Goal: Task Accomplishment & Management: Complete application form

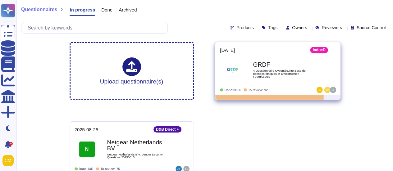
click at [316, 53] on div "IndueD" at bounding box center [319, 50] width 18 height 6
click at [271, 58] on div "GRDF 4 Questionnaire Cybersécurité Base de données éthiques et anticorruption F…" at bounding box center [284, 70] width 63 height 25
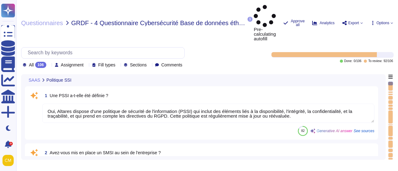
type textarea "Oui, Altares dispose d'une politique de sécurité de l'information (PSSI) qui in…"
type textarea "Altares ne dispose pas d'un SMSI certifié ISO27001, mais son système de sécurit…"
type textarea "Les audits/scans de sécurité peuvent être effectués sur des environnements infé…"
type textarea "Les accords de confidentialité sont intégrés au contrat de travail"
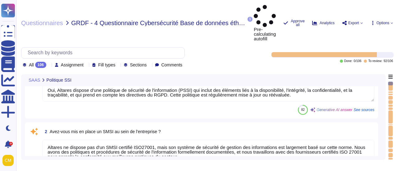
type textarea "Oui, l'application Web suit les meilleures pratiques de développement décrites …"
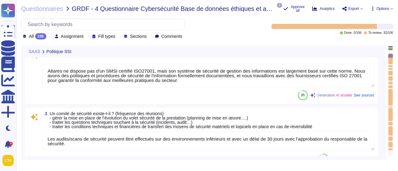
type textarea "Altares n'est pas certifié ISO 27001, mais son système de sécurité de gestion d…"
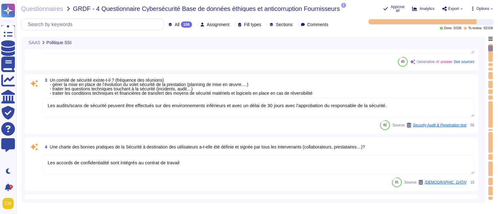
type textarea "Des audits réguliers sont effectués, mais les résultats ne sont pas communicabl…"
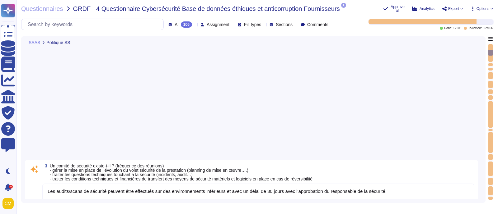
type textarea "Altares n'est pas certifié ISO 27001, mais son système de sécurité de gestion d…"
type textarea "Des audits réguliers sont effectués, mais les résultats ne sont pas communicabl…"
type textarea "Un examen des droits d'accès au système d'information, qui inclut la gestion de…"
type textarea "Des audits réguliers sont effectués, mais les résultats ne sont pas communicabl…"
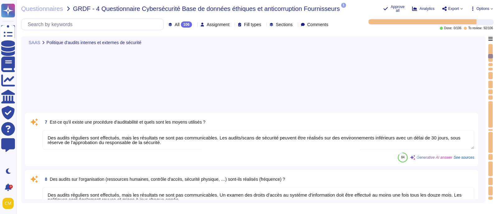
type textarea "Des audits réguliers sont effectués, mais les résultats ne sont pas communicabl…"
type textarea "Oui, il est possible de réaliser des audits de sécurité, y compris des tests d'…"
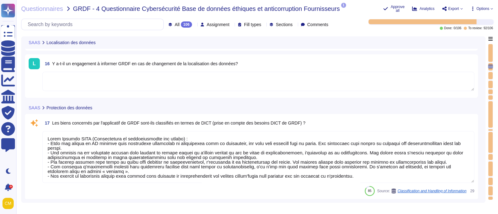
type textarea "Les données sont stockées par Neurones/SCSQD et AWS en Europe, dans la zone par…"
type textarea "Selon Altares ISSP (Cartographie et classification des actifs) : - Tous les act…"
type textarea "Les données des clients ne sont pas séparées physiquement mais logiquement des …"
type textarea "Tous les supports amovibles sont interdits sur le système d'information de l'en…"
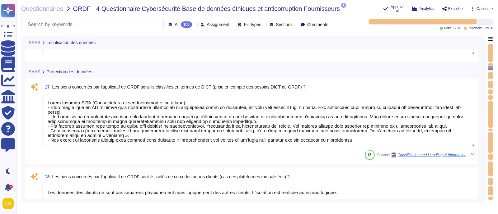
type textarea "Oui, des mécanismes cryptographiques sont mis en œuvre pour protéger l'intégrit…"
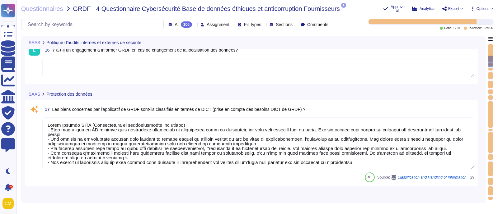
type textarea "Un examen des droits d'accès au système d'information, qui inclut la gestion de…"
type textarea "Des audits réguliers sont effectués, mais les résultats ne sont pas communicabl…"
type textarea "Oui, il est possible de réaliser des audits de sécurité, y compris des tests d'…"
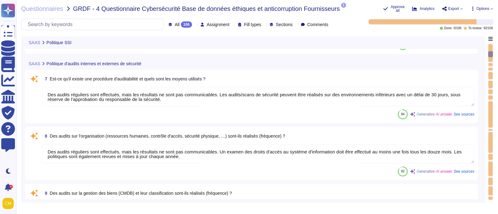
type textarea "Les accords de confidentialité sont intégrés au contrat de travail"
type textarea "Oui, l'application Web suit les meilleures pratiques de développement décrites …"
type textarea "Altares n'est pas certifié ISO 27001, mais son système de sécurité de gestion d…"
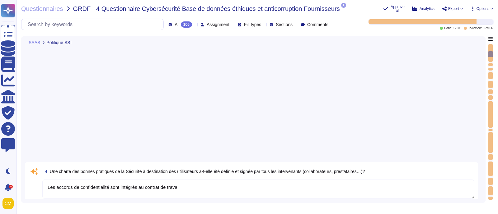
scroll to position [0, 0]
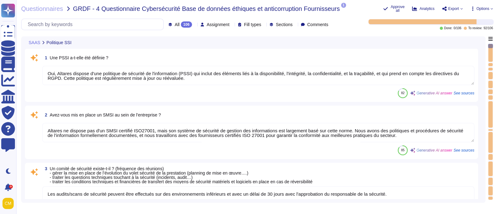
type textarea "Oui, Altares dispose d'une politique de sécurité de l'information (PSSI) qui in…"
type textarea "Altares ne dispose pas d'un SMSI certifié ISO27001, mais son système de sécurit…"
type textarea "Les audits/scans de sécurité peuvent être effectués sur des environnements infé…"
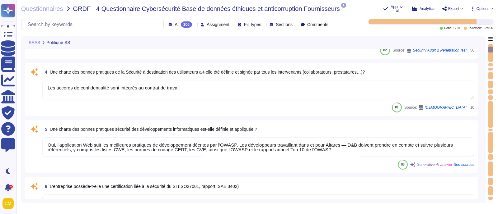
type textarea "Des audits réguliers sont effectués, mais les résultats ne sont pas communicabl…"
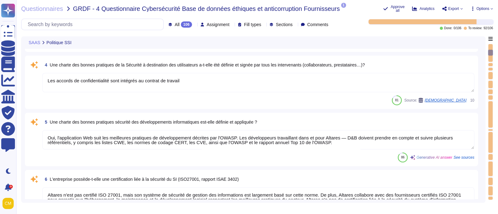
type textarea "Un examen des droits d'accès au système d'information, qui inclut la gestion de…"
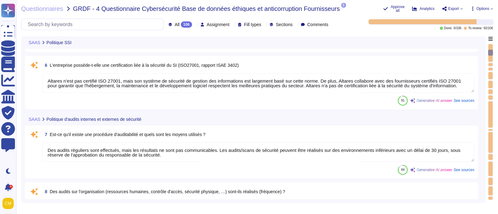
type textarea "Des audits réguliers sont effectués, mais les résultats ne sont pas communicabl…"
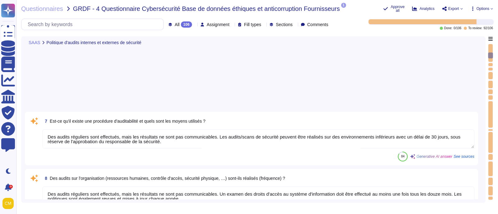
type textarea "Des audits réguliers sont effectués, mais les résultats ne sont pas communicabl…"
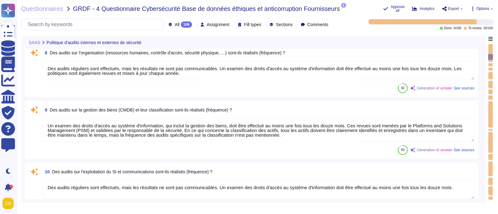
scroll to position [447, 0]
type textarea "Oui, il est possible de réaliser des audits de sécurité, y compris des tests d'…"
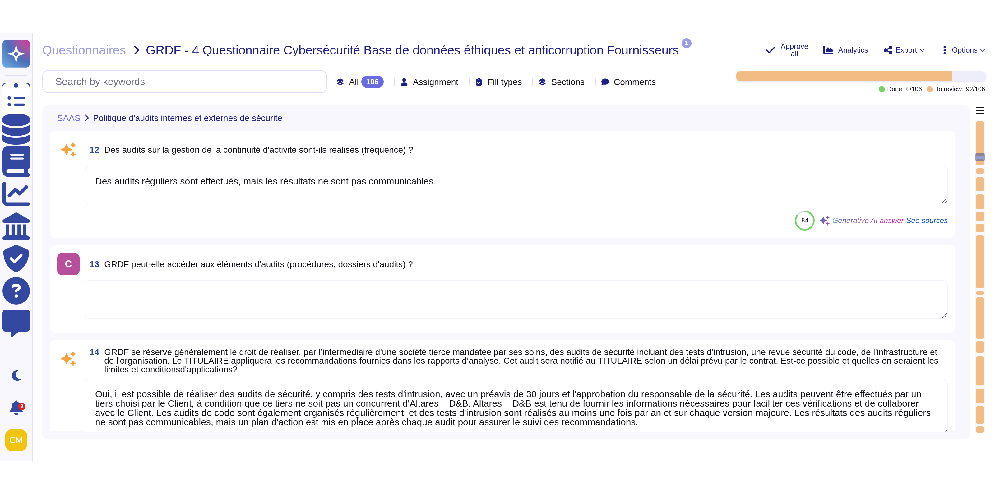
scroll to position [642, 0]
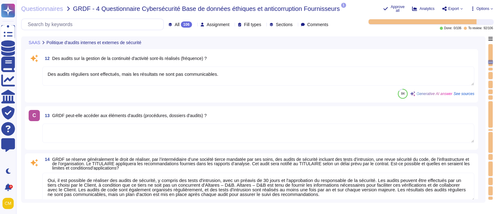
type textarea "Les données sont stockées par Neurones/SCSQD et AWS en Europe, dans la zone par…"
type textarea "Selon Altares ISSP (Cartographie et classification des actifs) : - Tous les act…"
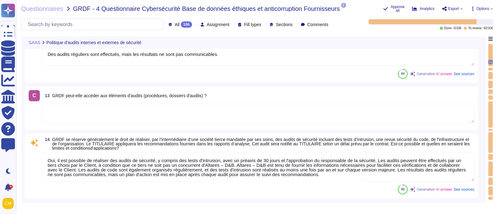
click at [181, 26] on div "106" at bounding box center [186, 24] width 11 height 6
click at [190, 58] on div "To do 14" at bounding box center [186, 56] width 50 height 7
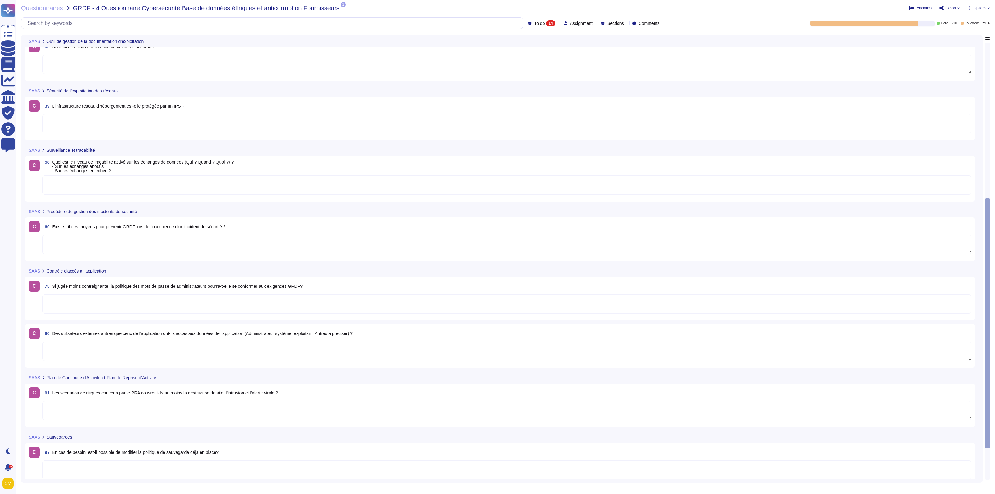
scroll to position [477, 0]
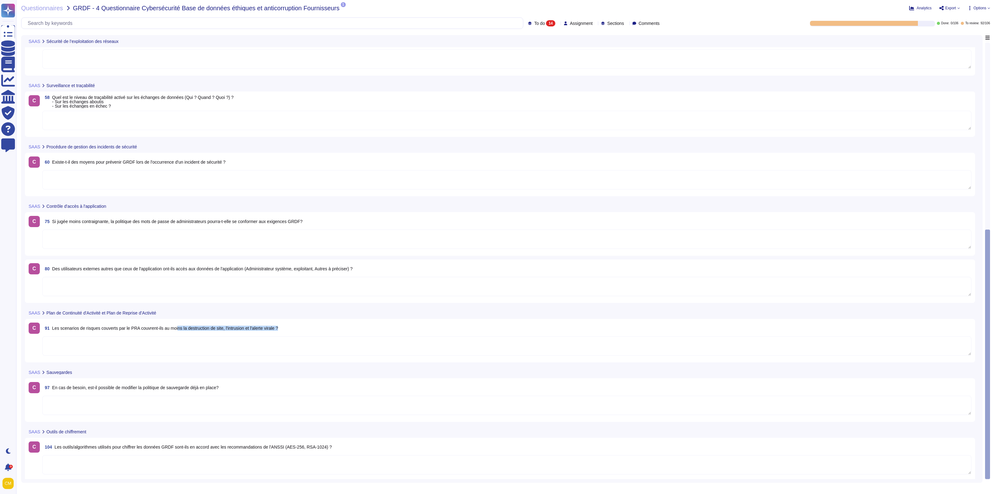
drag, startPoint x: 178, startPoint y: 329, endPoint x: 307, endPoint y: 327, distance: 129.4
click at [299, 171] on div "91 Les scenarios de risques couverts par le PRA couvrent-ils au moins la destru…" at bounding box center [506, 327] width 929 height 11
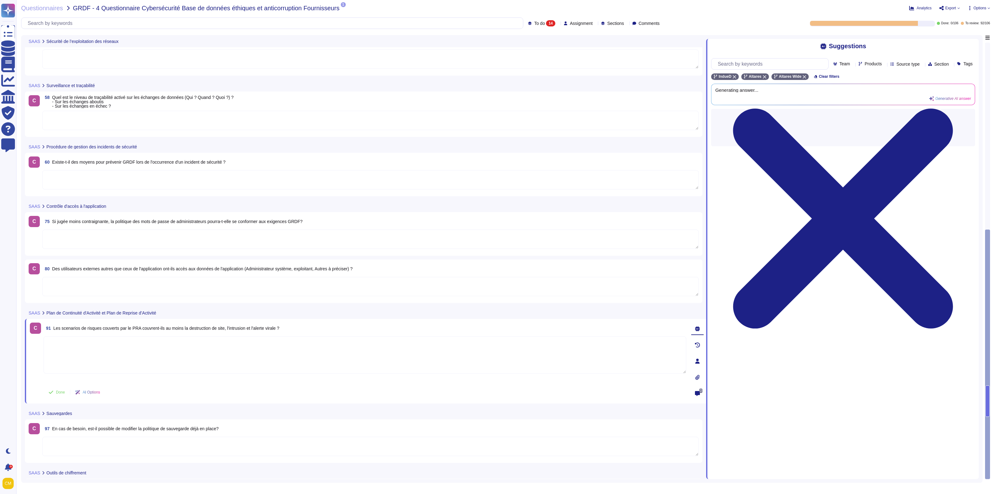
click at [308, 171] on div "91 Les scenarios de risques couverts par le PRA couvrent-ils au moins la destru…" at bounding box center [365, 327] width 643 height 11
click at [213, 171] on span "Les scenarios de risques couverts par le PRA couvrent-ils au moins la destructi…" at bounding box center [166, 328] width 226 height 5
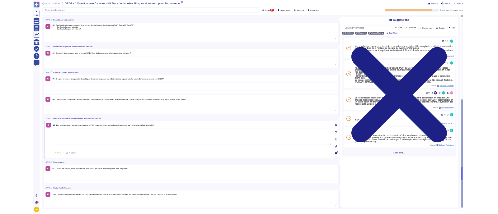
scroll to position [517, 0]
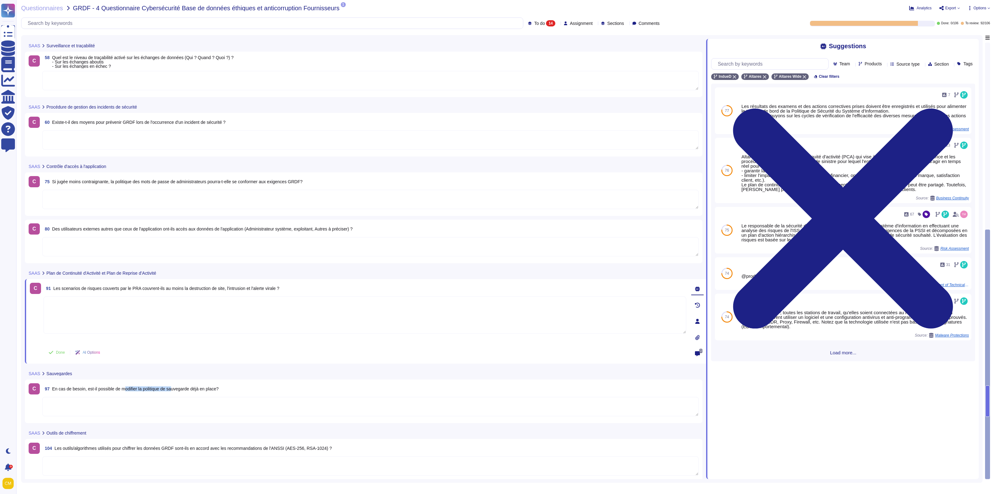
drag, startPoint x: 125, startPoint y: 384, endPoint x: 174, endPoint y: 380, distance: 49.9
click at [174, 171] on div "C 97 En cas de besoin, est-il possible de modifier la politique de sauvegarde d…" at bounding box center [364, 401] width 678 height 44
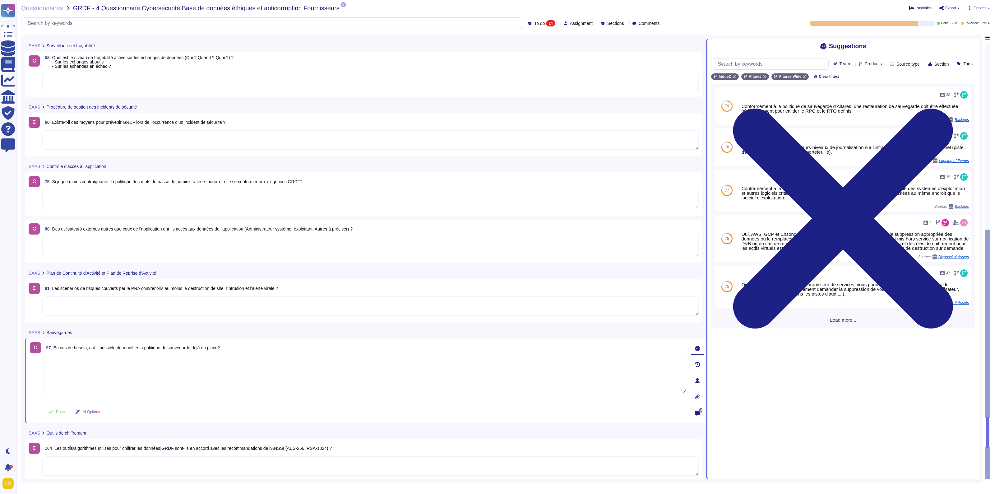
click at [165, 171] on span "Les outils/algorithmes utilisés pour chiffrer les données GRDF sont-ils en acco…" at bounding box center [192, 448] width 277 height 5
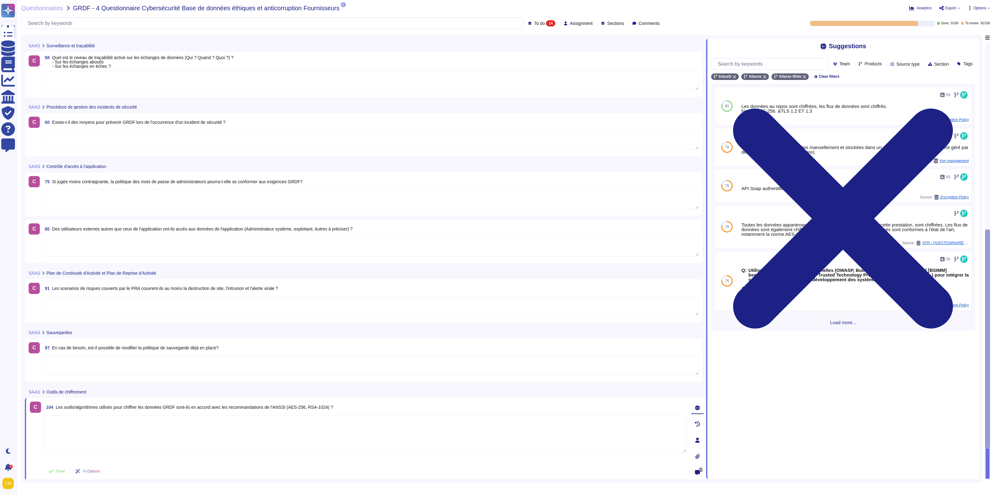
click at [249, 171] on span "104 Les outils/algorithmes utilisés pour chiffrer les données GRDF sont-ils en …" at bounding box center [189, 406] width 290 height 11
click at [259, 171] on span "Les outils/algorithmes utilisés pour chiffrer les données GRDF sont-ils en acco…" at bounding box center [194, 407] width 277 height 5
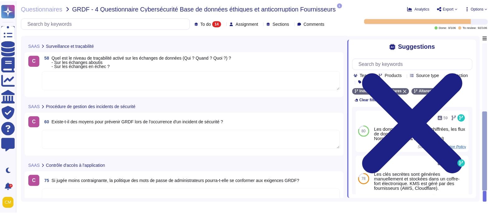
scroll to position [517, 0]
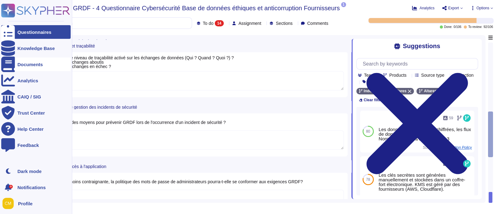
click at [23, 61] on div "Documents" at bounding box center [35, 65] width 69 height 14
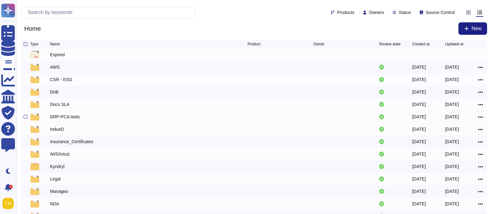
click at [71, 118] on div "DRP-PCA tests" at bounding box center [65, 117] width 30 height 6
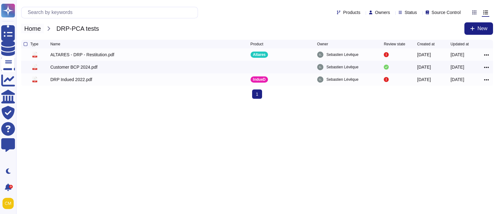
click at [37, 28] on span "Home" at bounding box center [32, 28] width 23 height 9
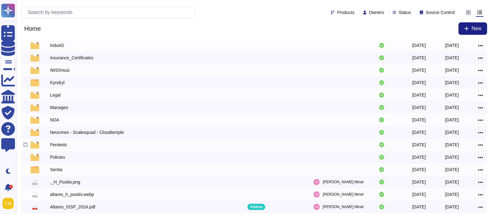
scroll to position [104, 0]
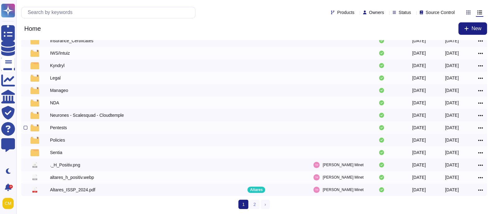
click at [64, 128] on div "Pentests" at bounding box center [58, 128] width 17 height 6
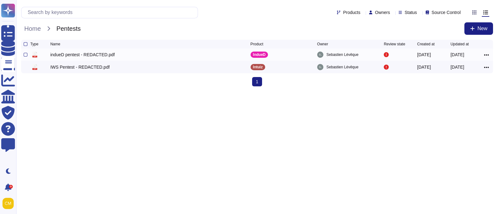
click at [85, 53] on div "indueD pentest - REDACTED.pdf" at bounding box center [82, 55] width 64 height 6
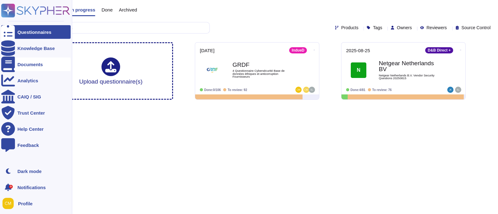
click at [42, 68] on div "Documents" at bounding box center [35, 65] width 69 height 14
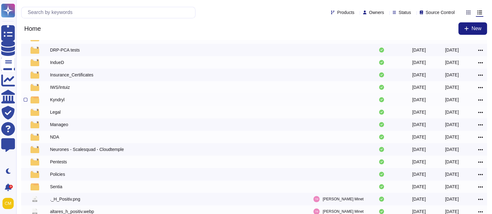
scroll to position [67, 0]
click at [57, 65] on div "IndueD" at bounding box center [57, 63] width 14 height 6
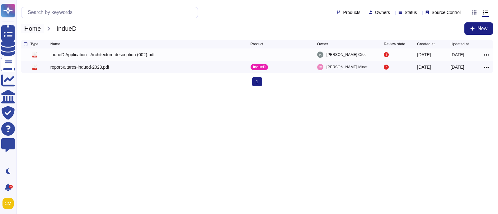
click at [33, 27] on span "Home" at bounding box center [32, 28] width 23 height 9
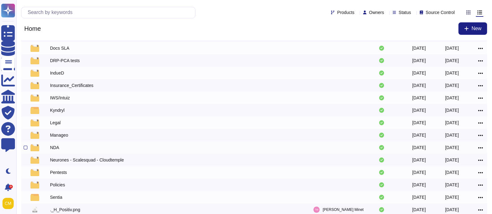
scroll to position [56, 0]
click at [54, 174] on div "Pentests" at bounding box center [58, 173] width 17 height 6
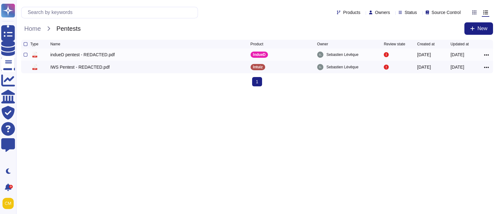
click at [82, 55] on div "indueD pentest - REDACTED.pdf" at bounding box center [82, 55] width 64 height 6
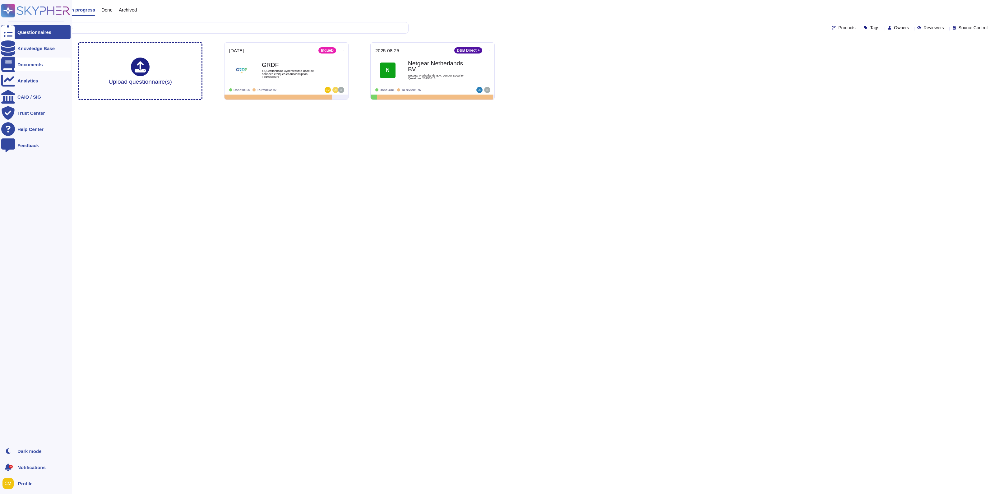
click at [31, 64] on div "Documents" at bounding box center [29, 64] width 25 height 5
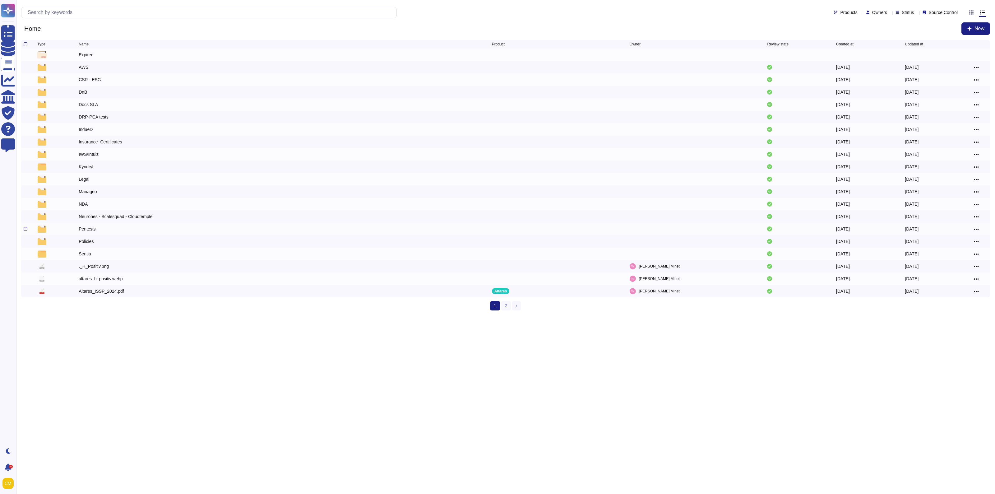
click at [92, 229] on div "Pentests" at bounding box center [87, 229] width 17 height 6
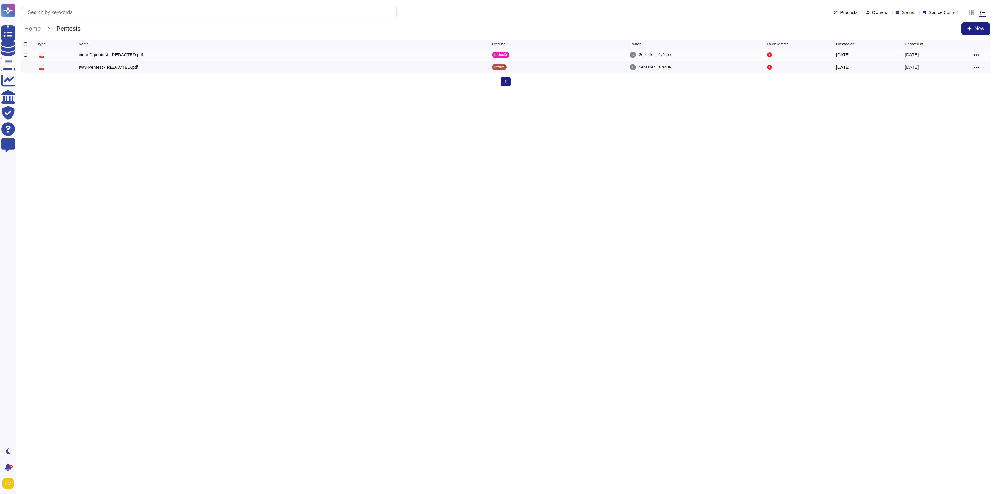
click at [125, 57] on div "indueD pentest - REDACTED.pdf" at bounding box center [111, 55] width 64 height 6
